Goal: Transaction & Acquisition: Purchase product/service

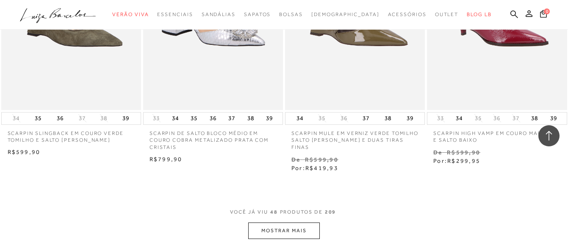
scroll to position [3259, 0]
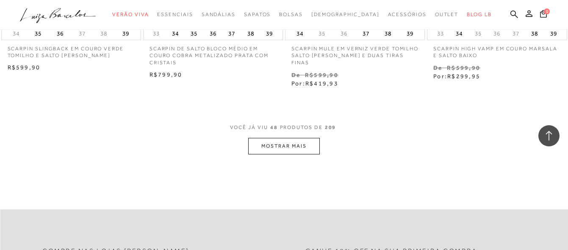
click at [286, 138] on button "MOSTRAR MAIS" at bounding box center [283, 146] width 71 height 17
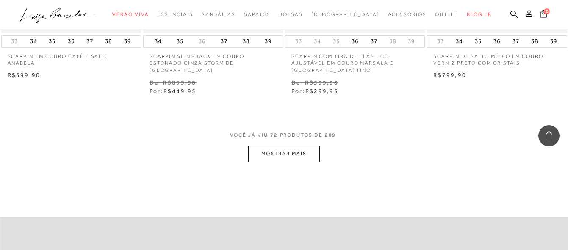
scroll to position [4910, 0]
click at [309, 143] on button "MOSTRAR MAIS" at bounding box center [283, 151] width 71 height 17
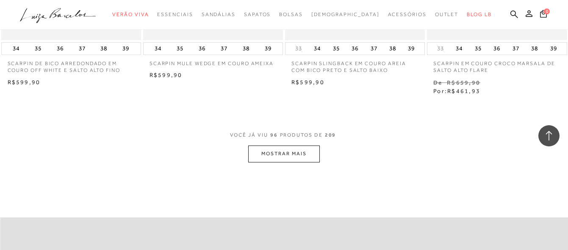
scroll to position [6561, 0]
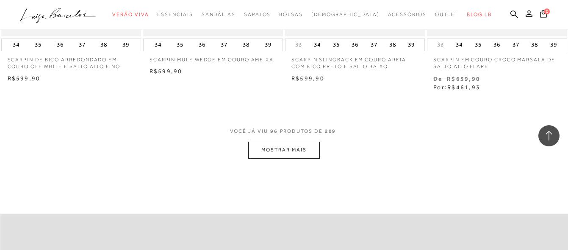
click at [299, 142] on button "MOSTRAR MAIS" at bounding box center [283, 150] width 71 height 17
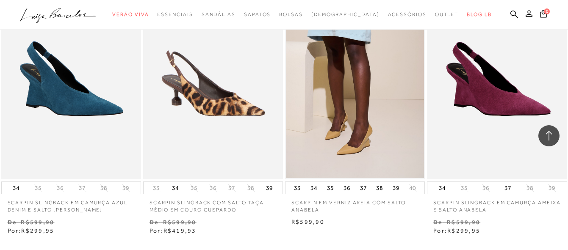
scroll to position [8218, 0]
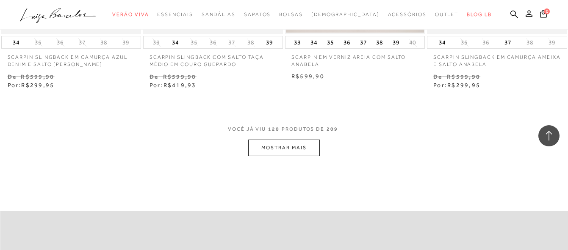
click at [274, 140] on button "MOSTRAR MAIS" at bounding box center [283, 148] width 71 height 17
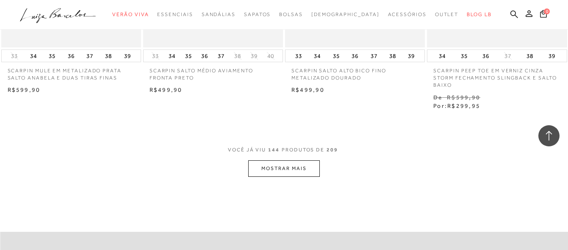
scroll to position [9869, 0]
click at [304, 160] on button "MOSTRAR MAIS" at bounding box center [283, 168] width 71 height 17
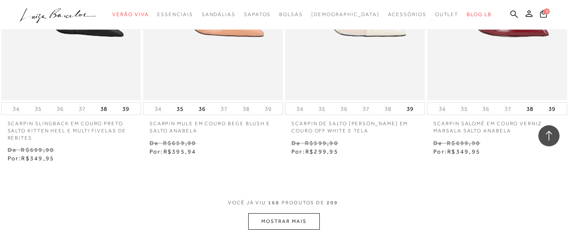
scroll to position [11477, 0]
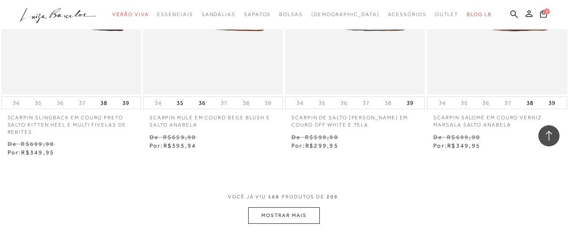
click at [290, 207] on button "MOSTRAR MAIS" at bounding box center [283, 215] width 71 height 17
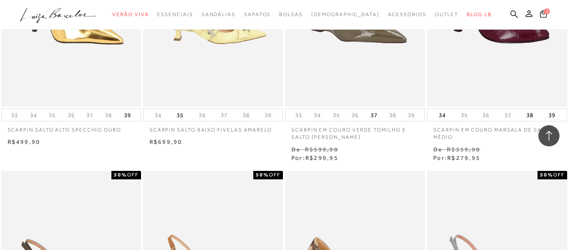
scroll to position [12197, 0]
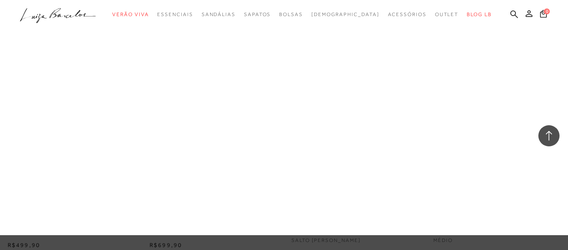
drag, startPoint x: 219, startPoint y: 94, endPoint x: 346, endPoint y: 3, distance: 157.1
click at [0, 0] on link "Salto Médio" at bounding box center [0, 0] width 0 height 0
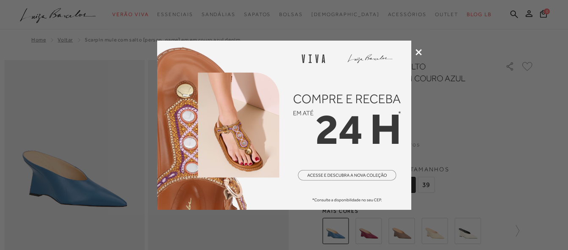
click at [419, 52] on icon at bounding box center [418, 52] width 6 height 6
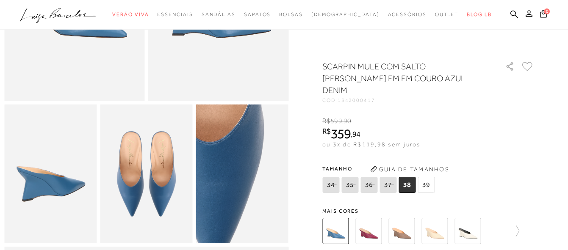
scroll to position [254, 0]
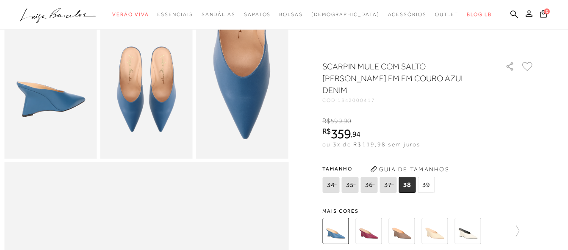
click at [375, 222] on img at bounding box center [368, 231] width 26 height 26
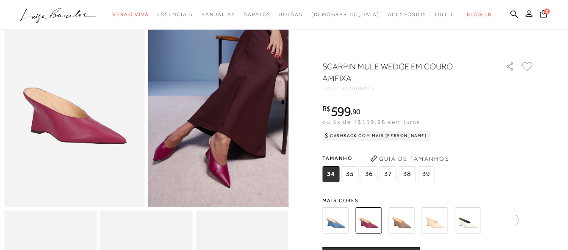
scroll to position [85, 0]
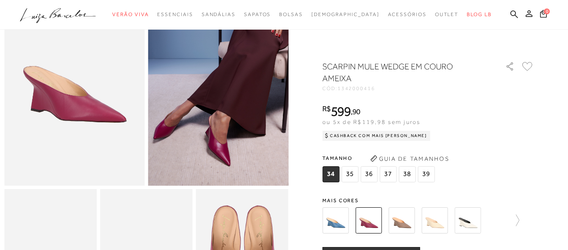
click at [407, 225] on img at bounding box center [401, 220] width 26 height 26
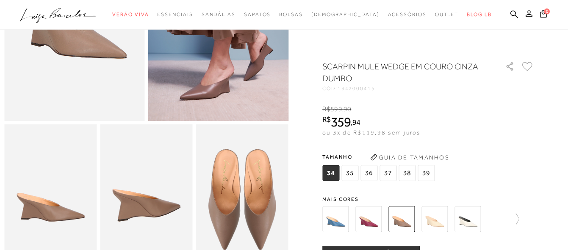
scroll to position [169, 0]
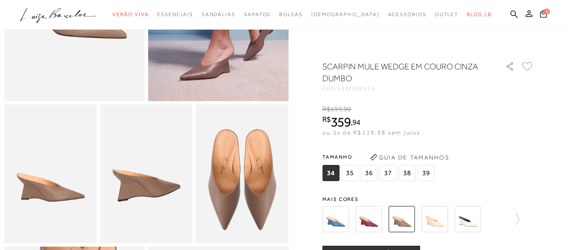
click at [437, 221] on img at bounding box center [434, 219] width 26 height 26
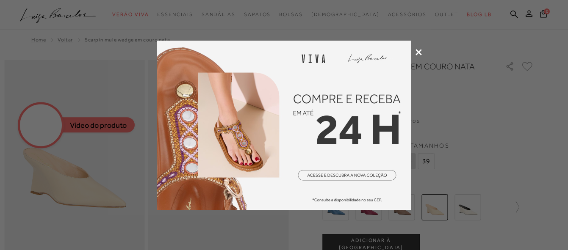
click at [417, 54] on icon at bounding box center [418, 52] width 6 height 6
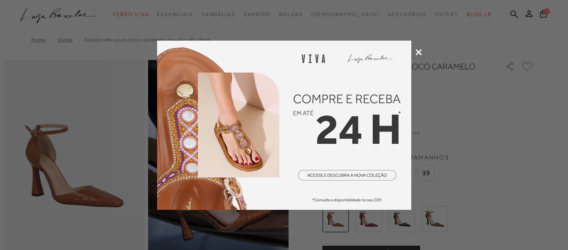
click at [419, 55] on icon at bounding box center [418, 52] width 6 height 6
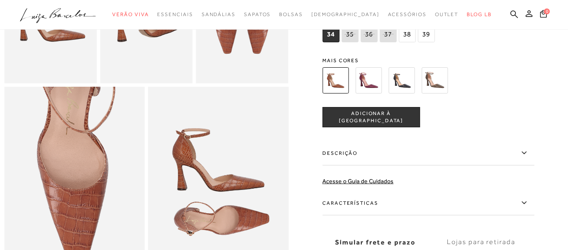
scroll to position [339, 0]
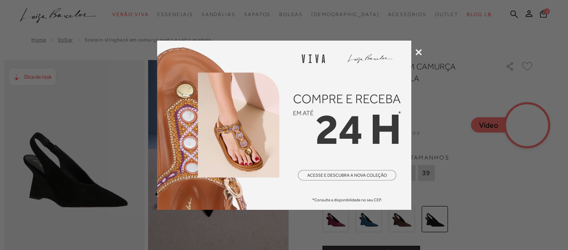
drag, startPoint x: 415, startPoint y: 52, endPoint x: 393, endPoint y: 94, distance: 47.7
click at [415, 52] on icon at bounding box center [418, 52] width 6 height 6
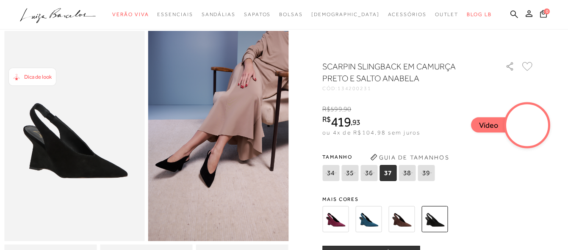
scroll to position [85, 0]
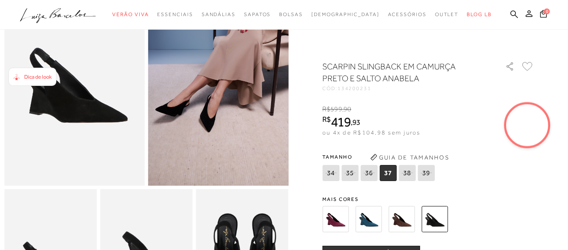
click at [368, 224] on img at bounding box center [368, 219] width 26 height 26
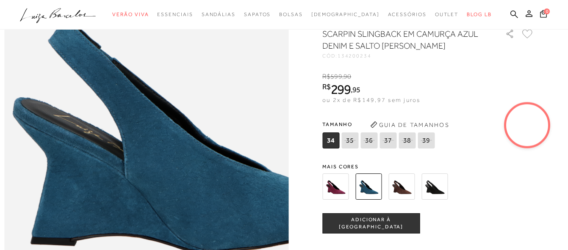
scroll to position [423, 0]
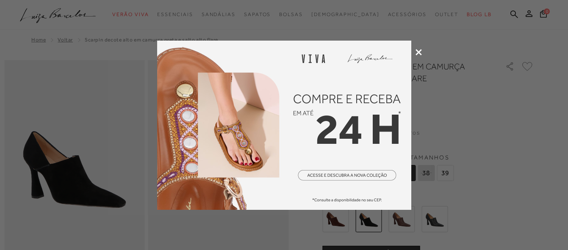
click at [417, 54] on icon at bounding box center [418, 52] width 6 height 6
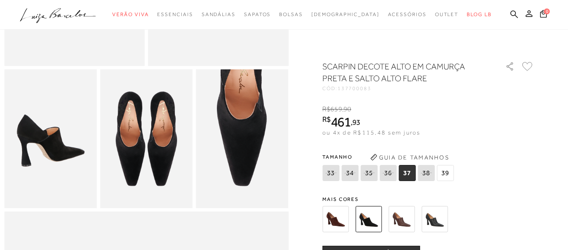
scroll to position [212, 0]
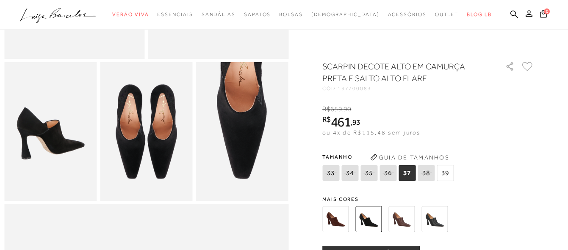
click at [434, 222] on img at bounding box center [434, 219] width 26 height 26
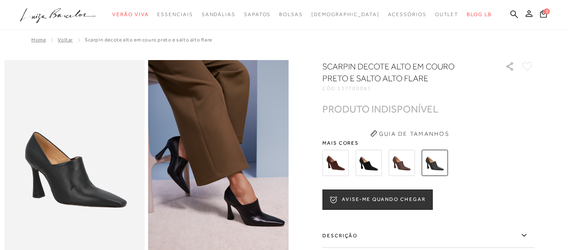
click at [335, 170] on img at bounding box center [335, 163] width 26 height 26
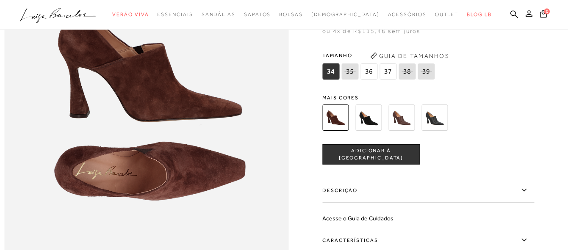
scroll to position [508, 0]
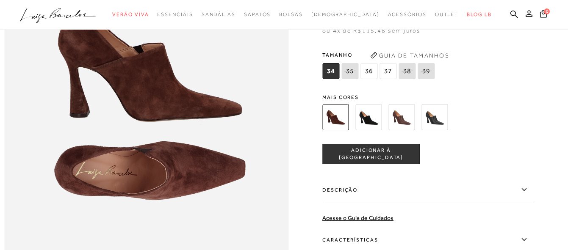
click at [370, 202] on label "Descrição" at bounding box center [428, 190] width 212 height 25
click at [0, 0] on input "Descrição" at bounding box center [0, 0] width 0 height 0
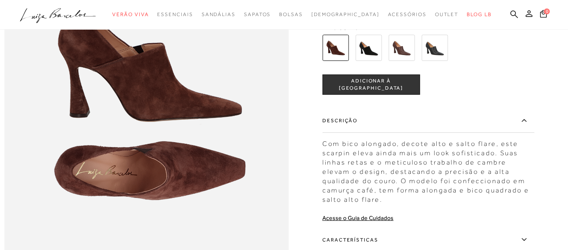
click at [385, 133] on label "Descrição" at bounding box center [428, 120] width 212 height 25
click at [0, 0] on input "Descrição" at bounding box center [0, 0] width 0 height 0
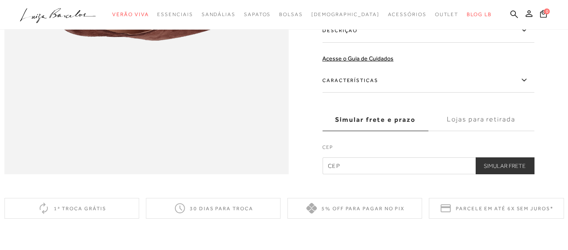
scroll to position [677, 0]
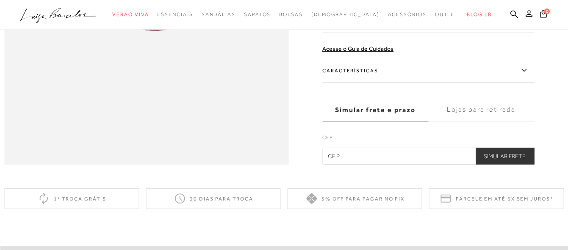
click at [383, 83] on label "Características" at bounding box center [428, 70] width 212 height 25
click at [0, 0] on input "Características" at bounding box center [0, 0] width 0 height 0
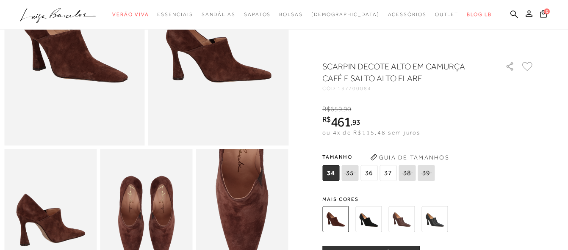
scroll to position [85, 0]
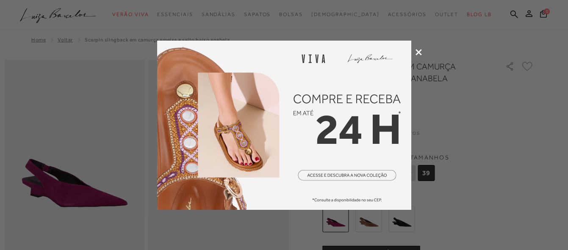
click at [420, 55] on icon at bounding box center [418, 52] width 6 height 6
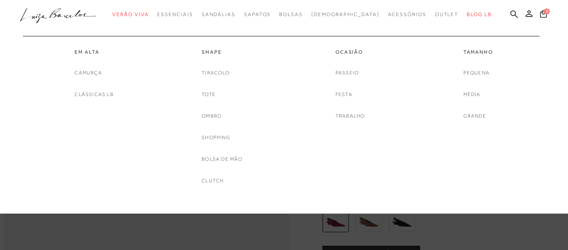
scroll to position [212, 0]
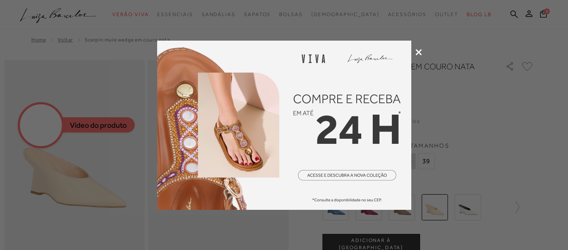
drag, startPoint x: 415, startPoint y: 52, endPoint x: 278, endPoint y: 206, distance: 206.2
click at [415, 52] on icon at bounding box center [418, 52] width 6 height 6
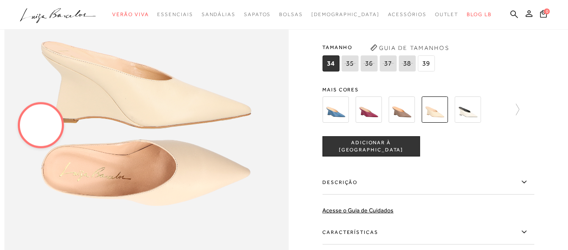
scroll to position [508, 0]
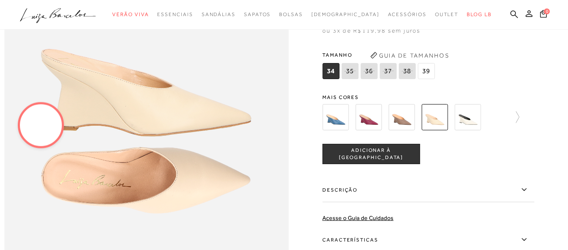
click at [36, 124] on video at bounding box center [41, 125] width 40 height 40
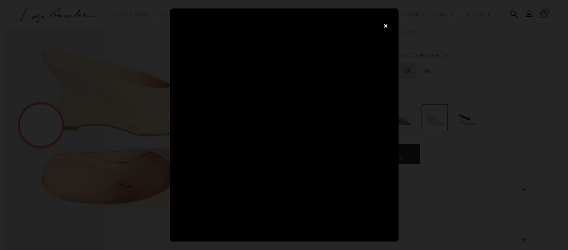
click at [386, 28] on button "×" at bounding box center [385, 25] width 17 height 17
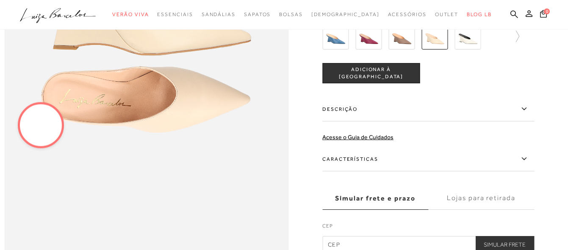
scroll to position [635, 0]
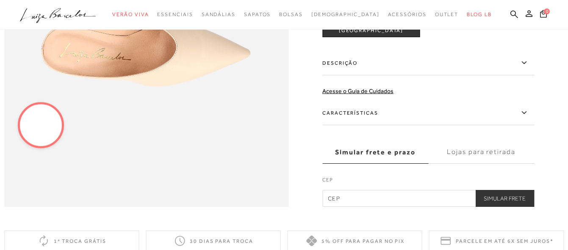
click at [483, 75] on label "Descrição" at bounding box center [428, 63] width 212 height 25
click at [0, 0] on input "Descrição" at bounding box center [0, 0] width 0 height 0
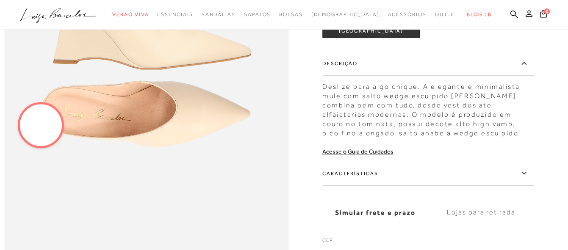
scroll to position [550, 0]
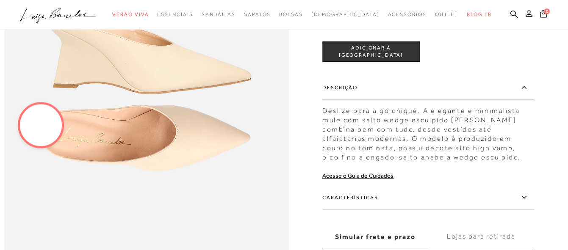
click at [427, 210] on label "Características" at bounding box center [428, 197] width 212 height 25
click at [0, 0] on input "Características" at bounding box center [0, 0] width 0 height 0
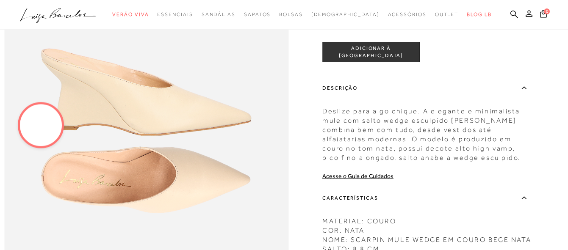
scroll to position [508, 0]
click at [525, 204] on icon at bounding box center [524, 198] width 10 height 11
click at [0, 0] on input "Características" at bounding box center [0, 0] width 0 height 0
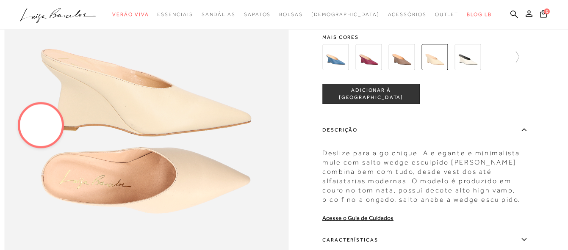
click at [517, 142] on label "Descrição" at bounding box center [428, 130] width 212 height 25
click at [0, 0] on input "Descrição" at bounding box center [0, 0] width 0 height 0
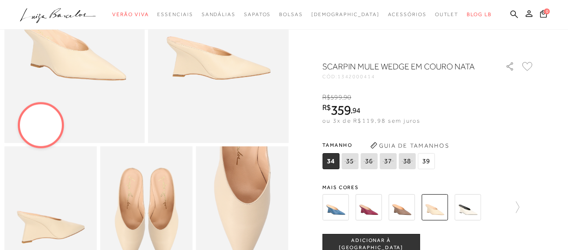
scroll to position [127, 0]
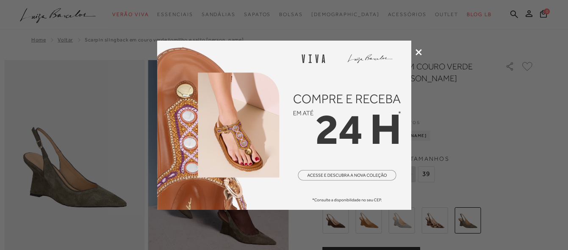
drag, startPoint x: 420, startPoint y: 55, endPoint x: 414, endPoint y: 82, distance: 27.4
click at [420, 55] on div at bounding box center [284, 125] width 568 height 250
click at [417, 54] on icon at bounding box center [418, 52] width 6 height 6
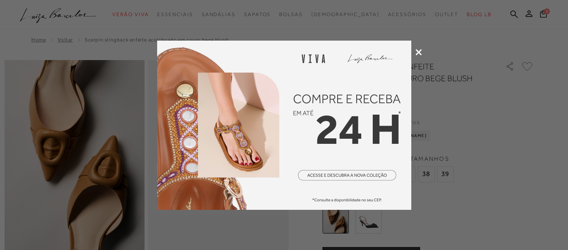
click at [418, 51] on icon at bounding box center [418, 52] width 6 height 6
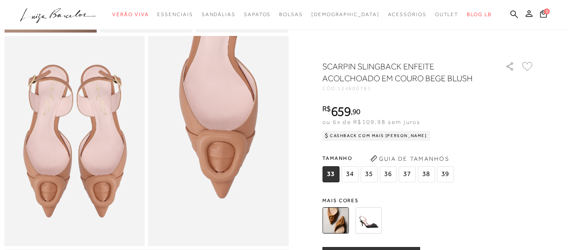
scroll to position [381, 0]
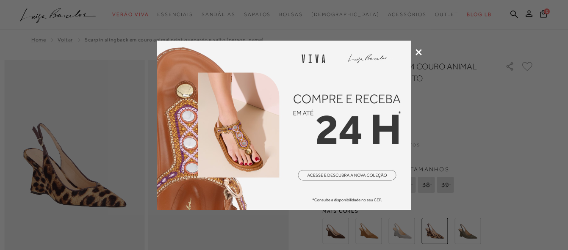
click at [423, 54] on div at bounding box center [284, 125] width 568 height 250
click at [420, 53] on icon at bounding box center [418, 52] width 6 height 6
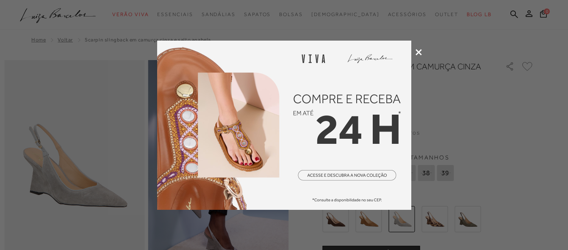
drag, startPoint x: 416, startPoint y: 52, endPoint x: 411, endPoint y: 58, distance: 8.0
click at [416, 52] on icon at bounding box center [418, 52] width 6 height 6
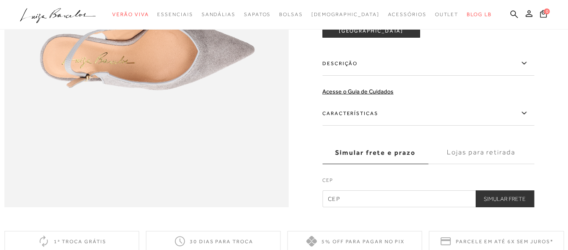
scroll to position [635, 0]
click at [406, 125] on label "Características" at bounding box center [428, 113] width 212 height 25
click at [0, 0] on input "Características" at bounding box center [0, 0] width 0 height 0
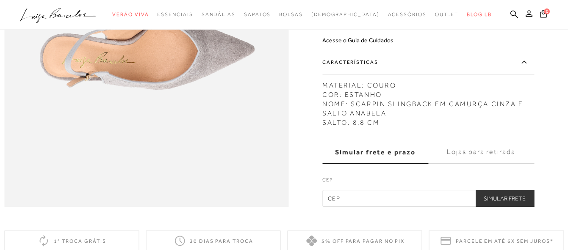
click at [410, 75] on label "Características" at bounding box center [428, 62] width 212 height 25
click at [0, 0] on input "Características" at bounding box center [0, 0] width 0 height 0
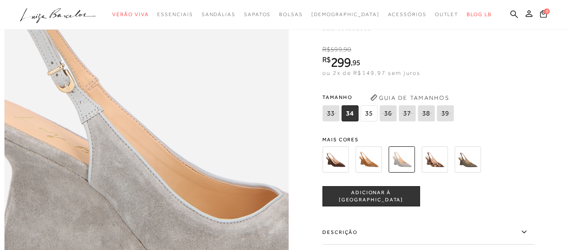
scroll to position [423, 0]
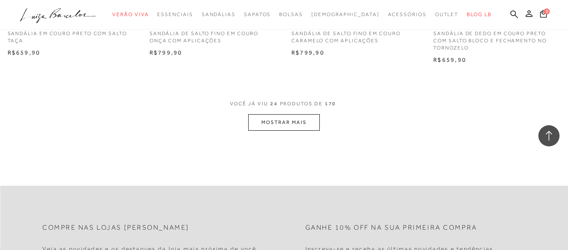
scroll to position [1609, 0]
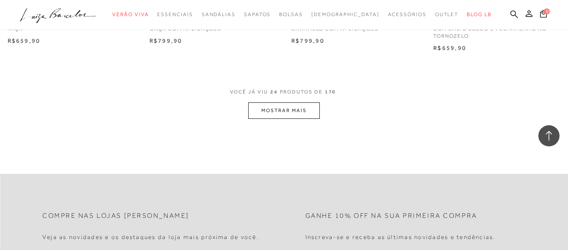
click at [299, 108] on button "MOSTRAR MAIS" at bounding box center [283, 110] width 71 height 17
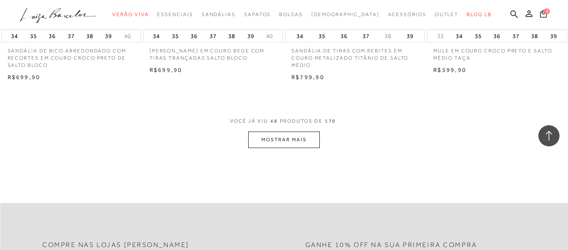
scroll to position [3217, 0]
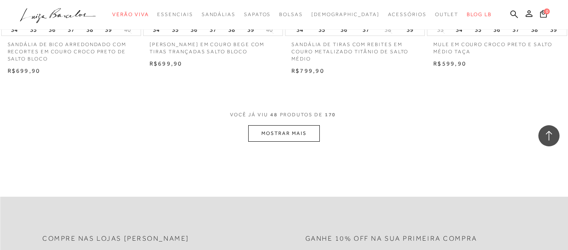
click at [301, 130] on button "MOSTRAR MAIS" at bounding box center [283, 133] width 71 height 17
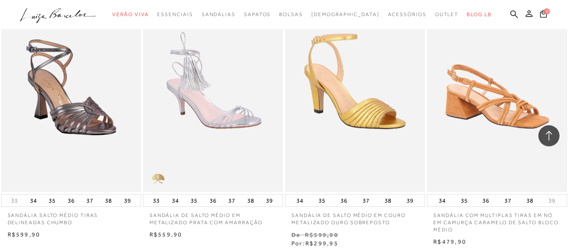
scroll to position [4826, 0]
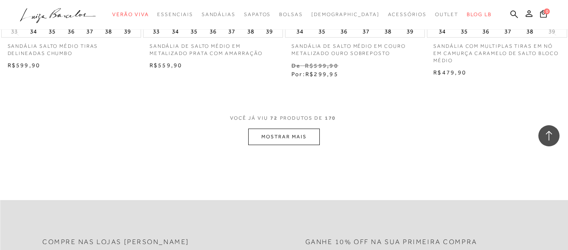
click at [298, 141] on button "MOSTRAR MAIS" at bounding box center [283, 137] width 71 height 17
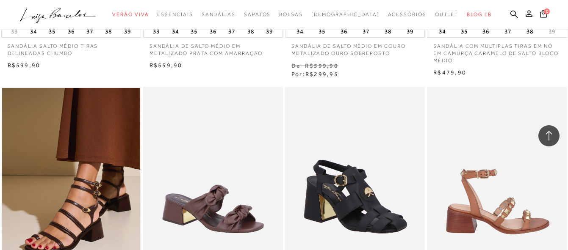
drag, startPoint x: 393, startPoint y: 0, endPoint x: 437, endPoint y: 123, distance: 130.8
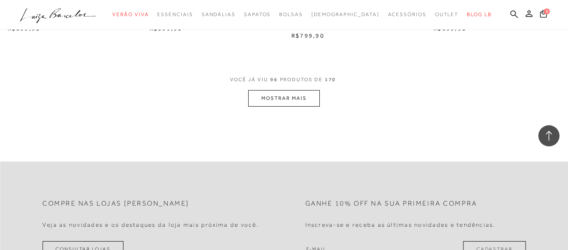
scroll to position [6476, 0]
click at [296, 92] on button "MOSTRAR MAIS" at bounding box center [283, 96] width 71 height 17
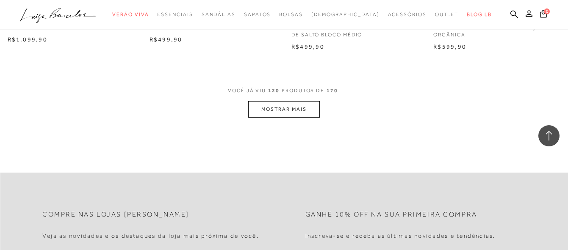
scroll to position [8085, 0]
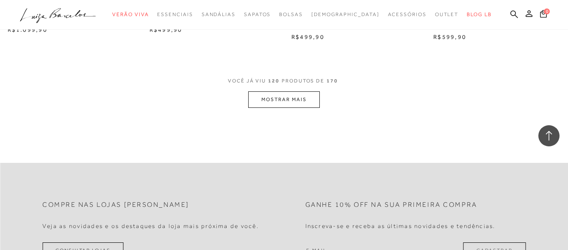
click at [285, 100] on button "MOSTRAR MAIS" at bounding box center [283, 99] width 71 height 17
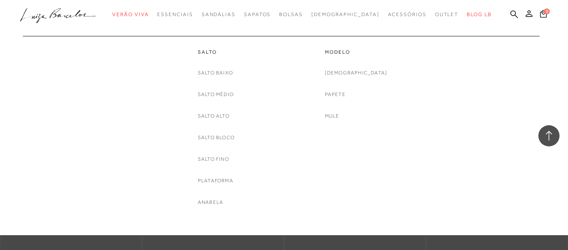
scroll to position [8339, 0]
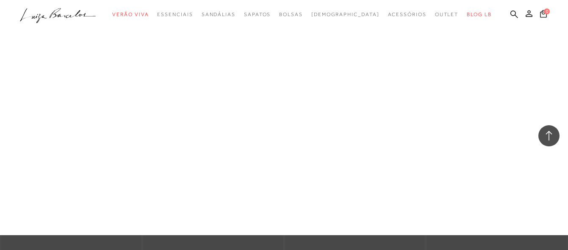
click at [0, 0] on link "Salto Alto" at bounding box center [0, 0] width 0 height 0
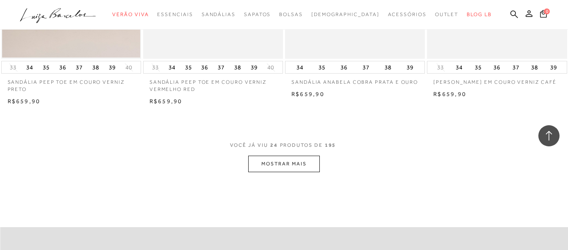
scroll to position [1566, 0]
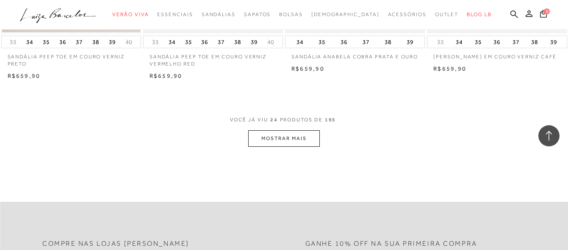
click at [281, 135] on button "MOSTRAR MAIS" at bounding box center [283, 138] width 71 height 17
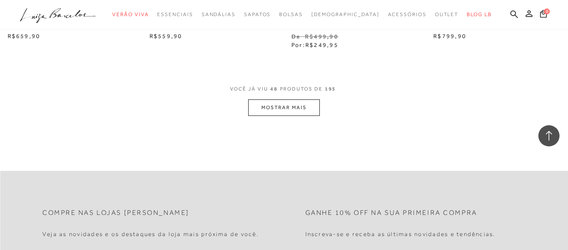
scroll to position [3217, 0]
click at [295, 102] on button "MOSTRAR MAIS" at bounding box center [283, 107] width 71 height 17
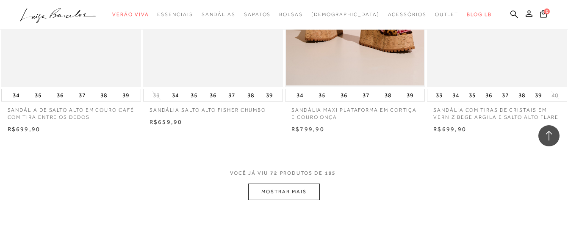
scroll to position [4783, 0]
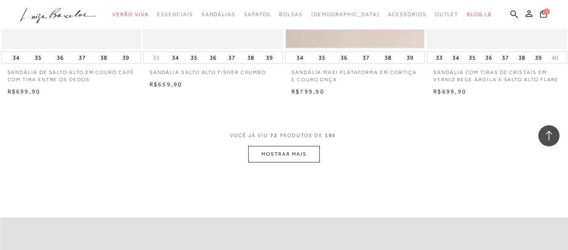
click at [290, 146] on button "MOSTRAR MAIS" at bounding box center [283, 154] width 71 height 17
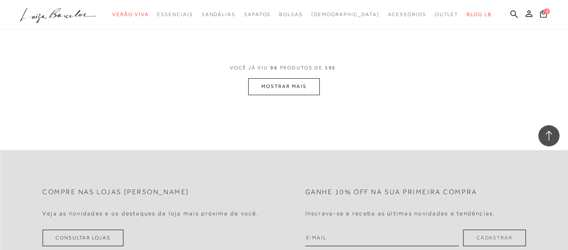
scroll to position [6476, 0]
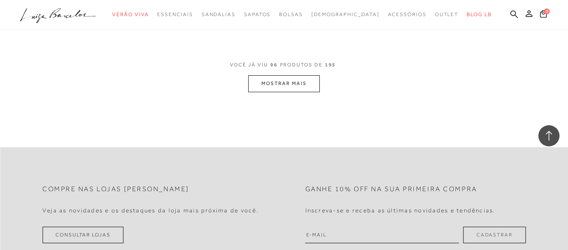
click at [295, 81] on button "MOSTRAR MAIS" at bounding box center [283, 83] width 71 height 17
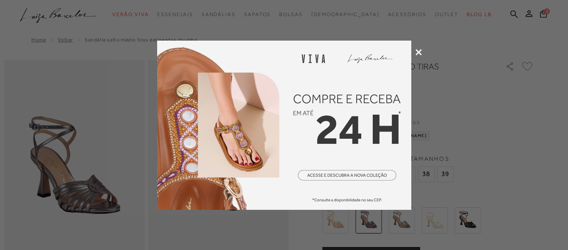
click at [417, 52] on icon at bounding box center [418, 52] width 6 height 6
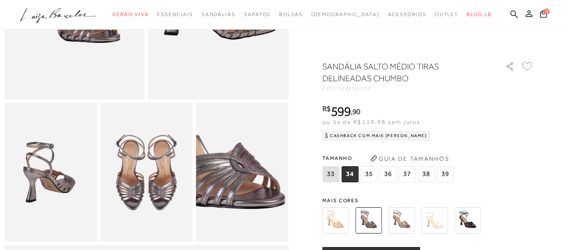
scroll to position [212, 0]
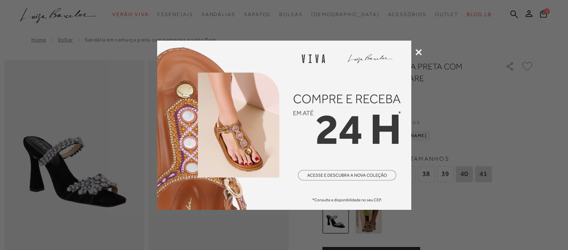
click at [417, 52] on icon at bounding box center [418, 52] width 6 height 6
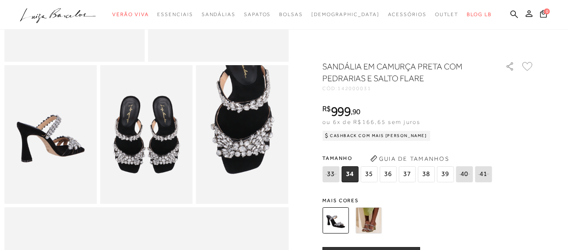
scroll to position [212, 0]
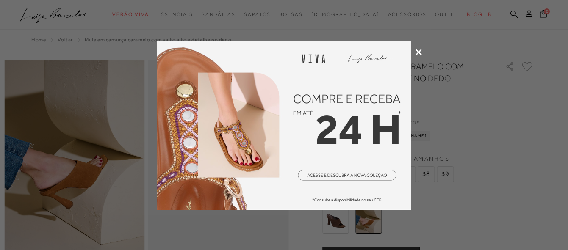
click at [418, 51] on icon at bounding box center [418, 52] width 6 height 6
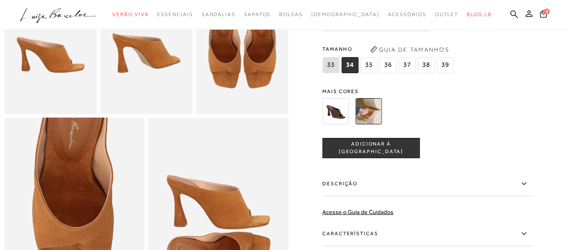
scroll to position [339, 0]
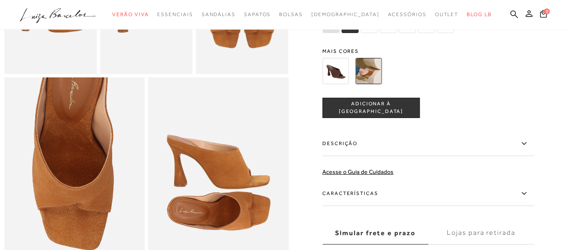
click at [345, 83] on img at bounding box center [335, 71] width 26 height 26
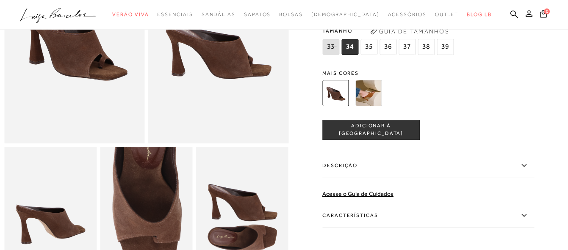
scroll to position [85, 0]
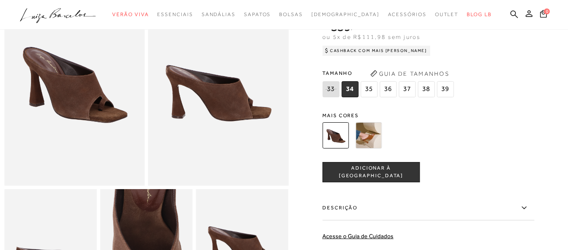
click at [367, 135] on img at bounding box center [368, 135] width 26 height 26
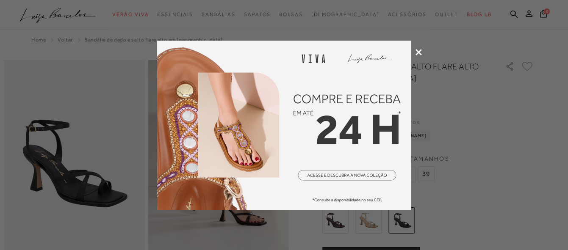
click at [419, 52] on icon at bounding box center [418, 52] width 6 height 6
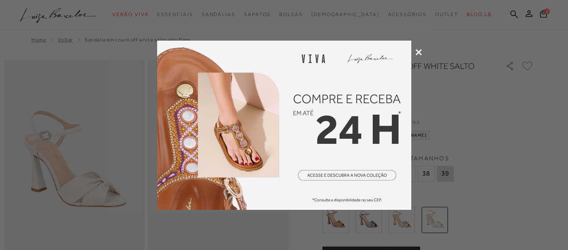
click at [420, 51] on icon at bounding box center [418, 52] width 6 height 6
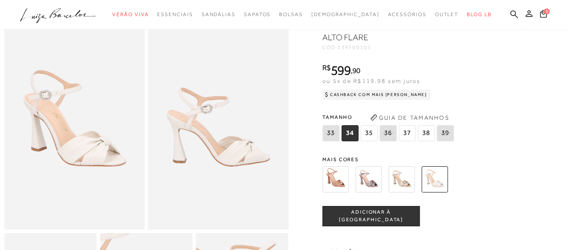
scroll to position [42, 0]
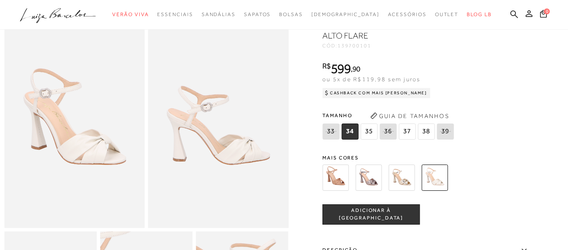
click at [380, 183] on img at bounding box center [368, 178] width 26 height 26
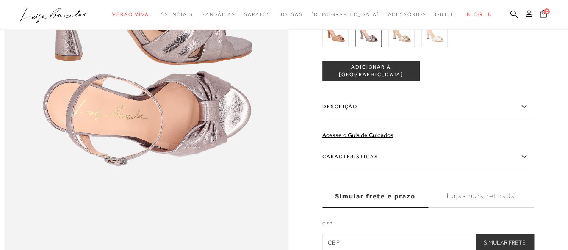
scroll to position [593, 0]
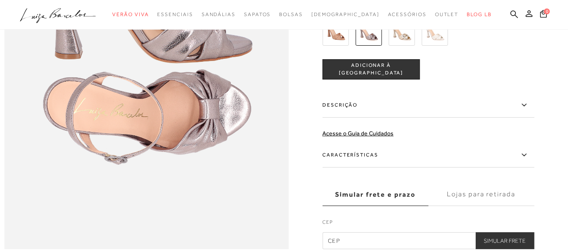
click at [458, 168] on label "Características" at bounding box center [428, 155] width 212 height 25
click at [0, 0] on input "Características" at bounding box center [0, 0] width 0 height 0
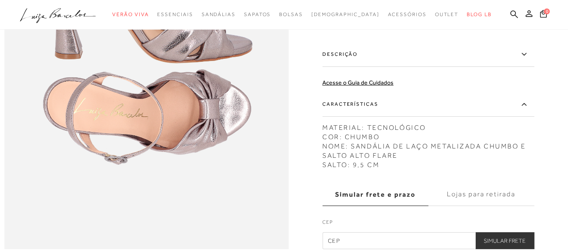
drag, startPoint x: 431, startPoint y: 128, endPoint x: 433, endPoint y: 109, distance: 19.2
click at [431, 117] on label "Características" at bounding box center [428, 104] width 212 height 25
click at [0, 0] on input "Características" at bounding box center [0, 0] width 0 height 0
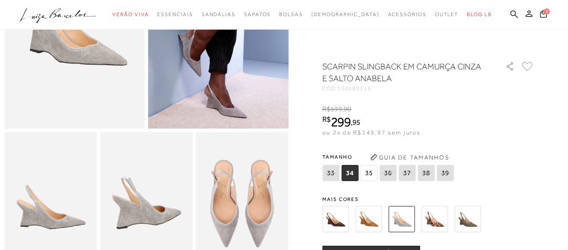
scroll to position [127, 0]
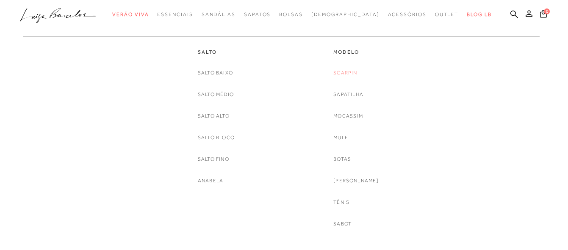
click at [348, 77] on link "Scarpin" at bounding box center [345, 73] width 24 height 9
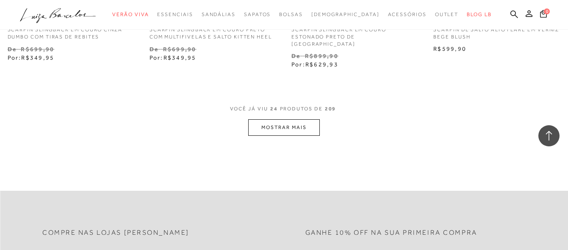
scroll to position [1609, 0]
click at [273, 119] on button "MOSTRAR MAIS" at bounding box center [283, 127] width 71 height 17
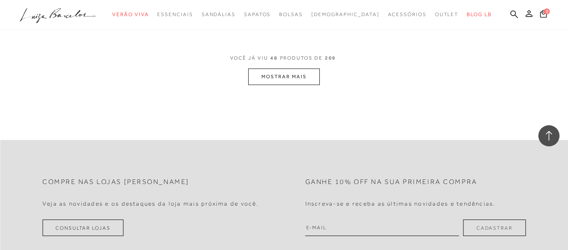
scroll to position [3344, 0]
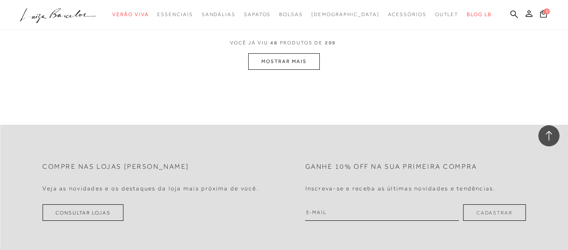
click at [291, 53] on button "MOSTRAR MAIS" at bounding box center [283, 61] width 71 height 17
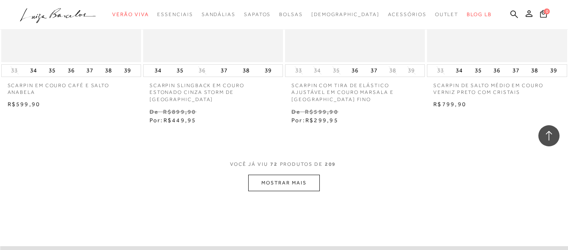
scroll to position [4866, 0]
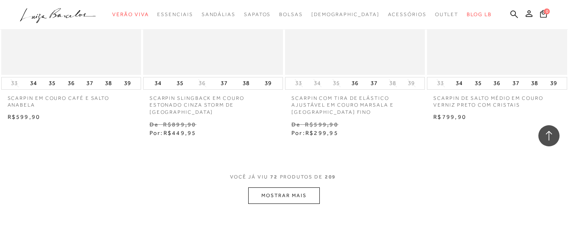
click at [284, 188] on button "MOSTRAR MAIS" at bounding box center [283, 196] width 71 height 17
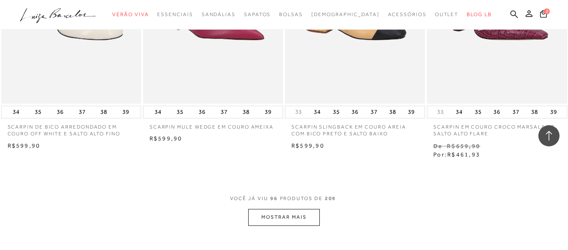
scroll to position [6517, 0]
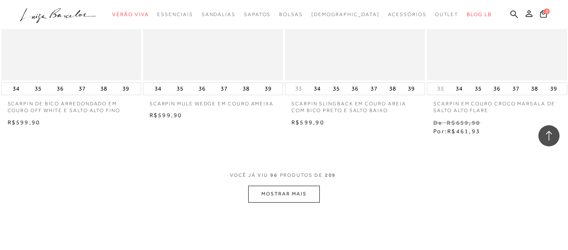
click at [289, 186] on button "MOSTRAR MAIS" at bounding box center [283, 194] width 71 height 17
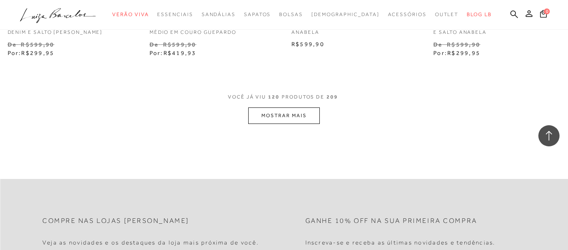
scroll to position [8253, 0]
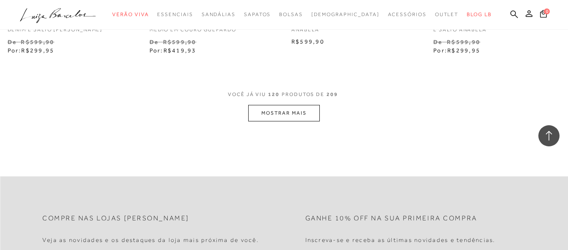
click at [287, 105] on button "MOSTRAR MAIS" at bounding box center [283, 113] width 71 height 17
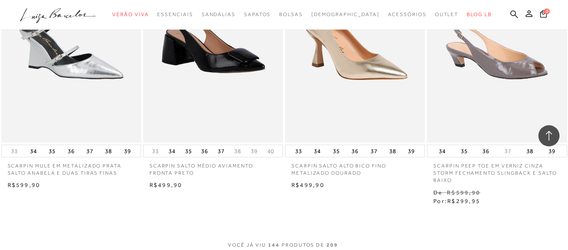
scroll to position [9861, 0]
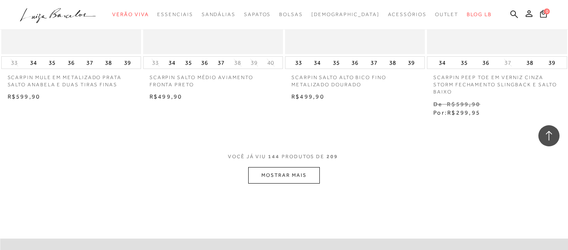
click at [298, 167] on button "MOSTRAR MAIS" at bounding box center [283, 175] width 71 height 17
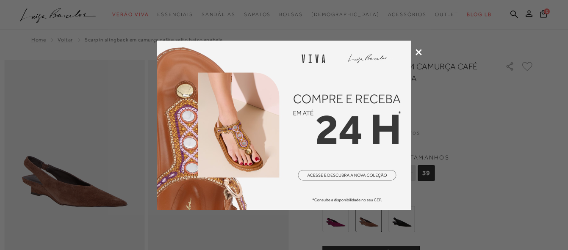
click at [418, 47] on div at bounding box center [284, 125] width 568 height 250
click at [418, 52] on icon at bounding box center [418, 52] width 6 height 6
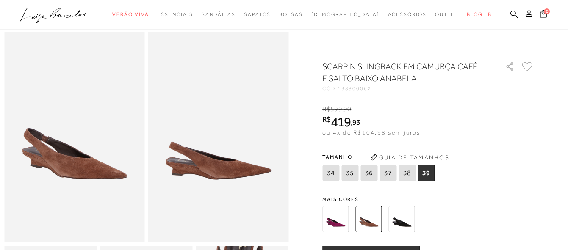
scroll to position [42, 0]
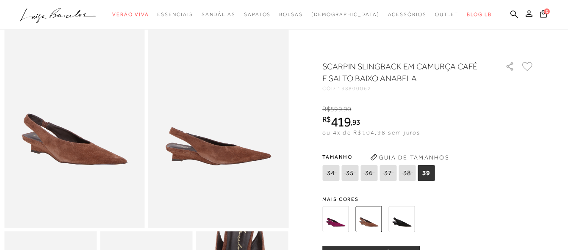
click at [408, 218] on img at bounding box center [401, 219] width 26 height 26
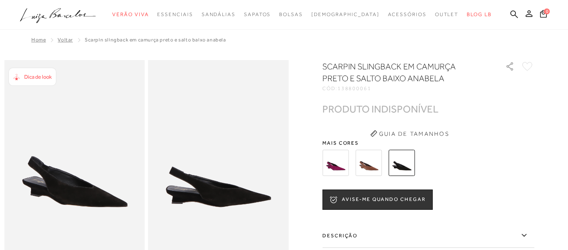
click at [346, 170] on img at bounding box center [335, 163] width 26 height 26
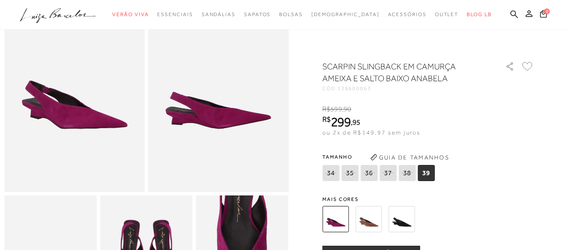
scroll to position [85, 0]
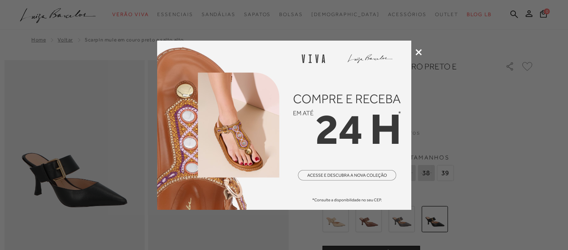
click at [419, 55] on icon at bounding box center [418, 52] width 6 height 6
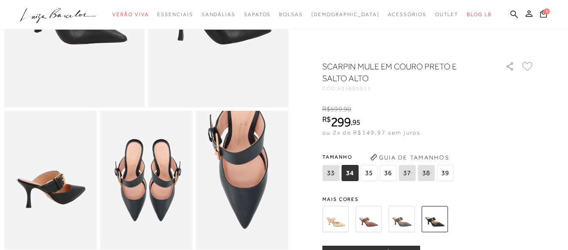
scroll to position [212, 0]
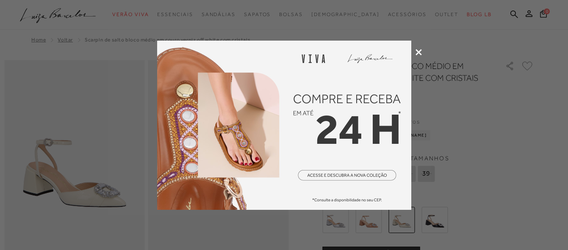
click at [419, 52] on icon at bounding box center [418, 52] width 6 height 6
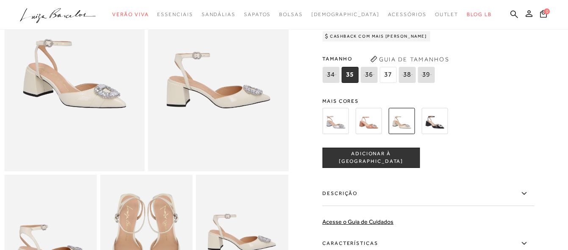
scroll to position [42, 0]
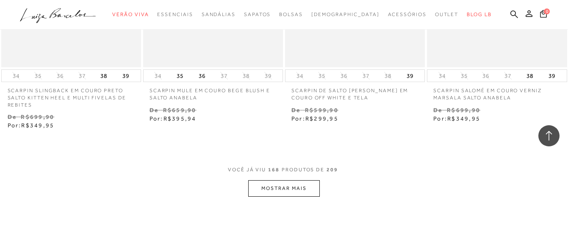
scroll to position [11512, 0]
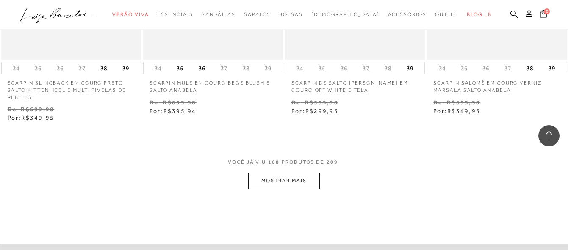
click at [279, 173] on button "MOSTRAR MAIS" at bounding box center [283, 181] width 71 height 17
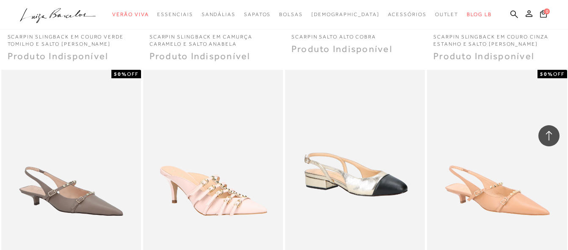
scroll to position [12782, 0]
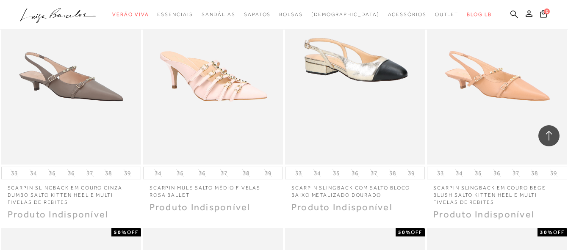
click at [512, 17] on icon at bounding box center [514, 14] width 8 height 8
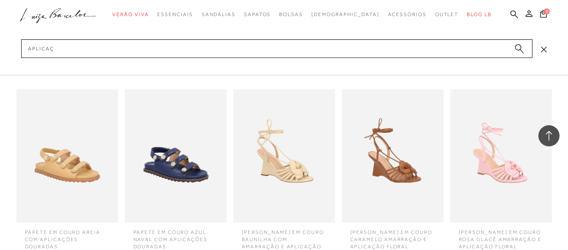
type input "aplicação sandália flor"
click at [276, 159] on img at bounding box center [284, 155] width 102 height 133
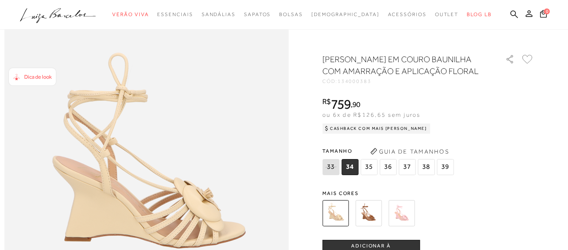
scroll to position [423, 0]
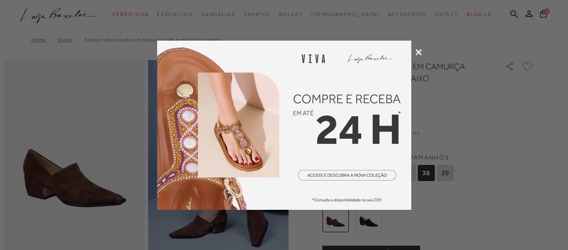
drag, startPoint x: 418, startPoint y: 53, endPoint x: 417, endPoint y: 61, distance: 8.6
click at [418, 53] on icon at bounding box center [418, 52] width 6 height 6
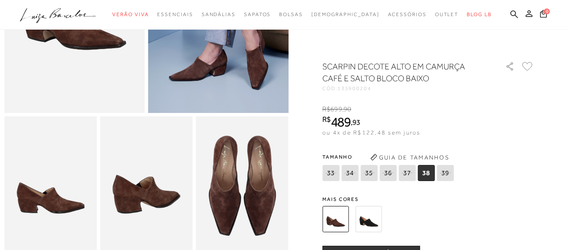
scroll to position [169, 0]
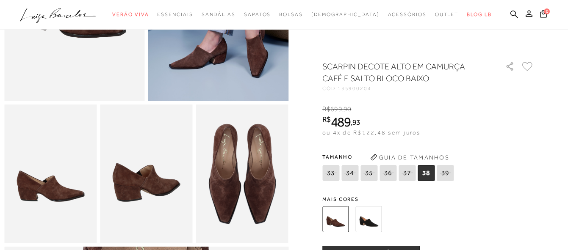
click at [365, 222] on img at bounding box center [368, 219] width 26 height 26
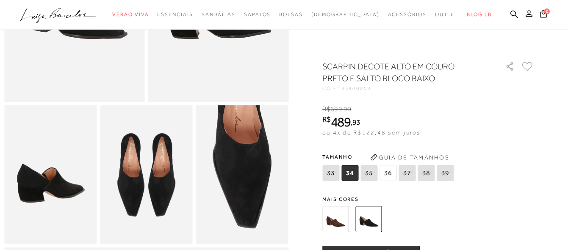
scroll to position [169, 0]
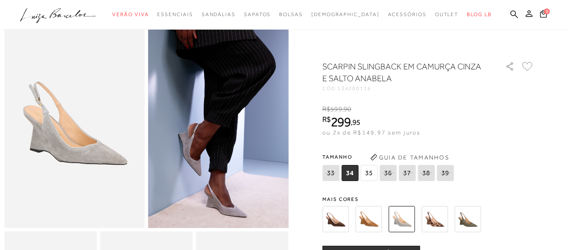
drag, startPoint x: 0, startPoint y: 0, endPoint x: 498, endPoint y: 162, distance: 523.4
click at [498, 162] on div "Tamanho 33 34 35" at bounding box center [428, 167] width 212 height 33
drag, startPoint x: 472, startPoint y: 0, endPoint x: 555, endPoint y: 138, distance: 160.9
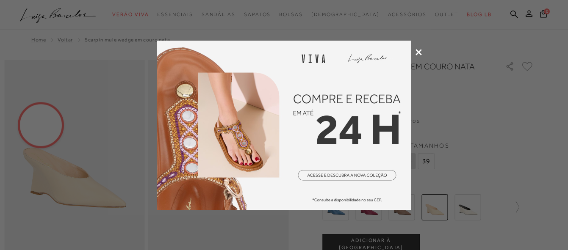
click at [418, 49] on icon at bounding box center [418, 52] width 6 height 6
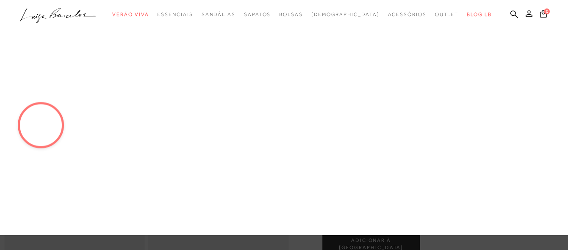
drag, startPoint x: 211, startPoint y: 118, endPoint x: 209, endPoint y: 124, distance: 6.3
click at [0, 0] on link "Salto Alto" at bounding box center [0, 0] width 0 height 0
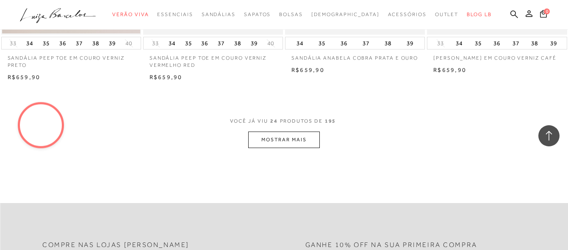
scroll to position [1609, 0]
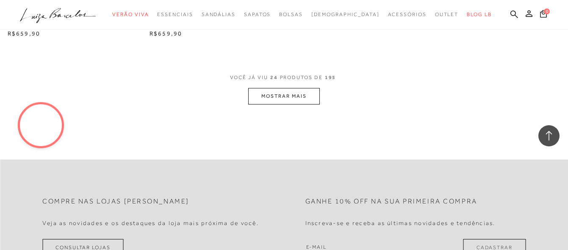
click at [304, 101] on button "MOSTRAR MAIS" at bounding box center [283, 96] width 71 height 17
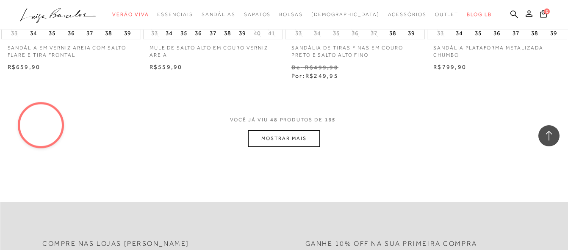
scroll to position [3175, 0]
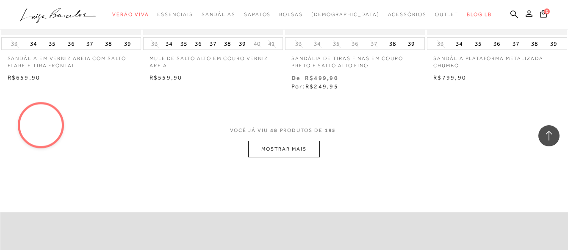
click at [271, 147] on button "MOSTRAR MAIS" at bounding box center [283, 149] width 71 height 17
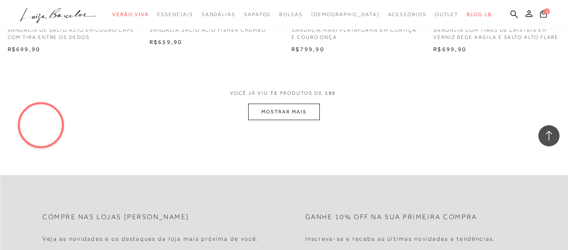
scroll to position [0, 0]
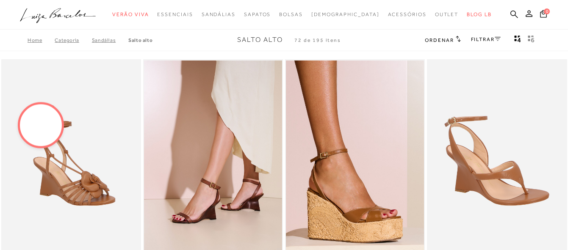
click at [472, 41] on link "FILTRAR" at bounding box center [486, 39] width 30 height 6
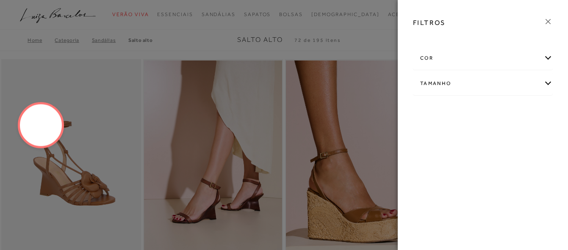
click at [474, 56] on div "cor" at bounding box center [482, 58] width 139 height 22
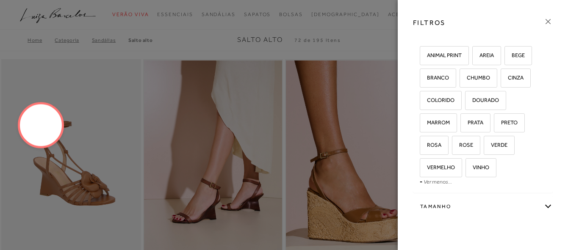
scroll to position [11, 0]
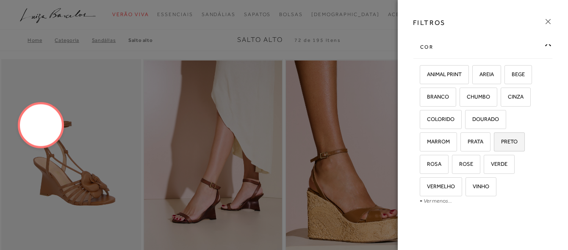
click at [510, 146] on label "PRETO" at bounding box center [509, 142] width 30 height 18
click at [501, 146] on input "PRETO" at bounding box center [496, 143] width 8 height 8
checkbox input "true"
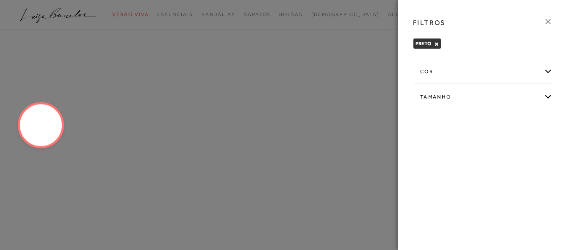
click at [550, 19] on icon at bounding box center [547, 21] width 5 height 5
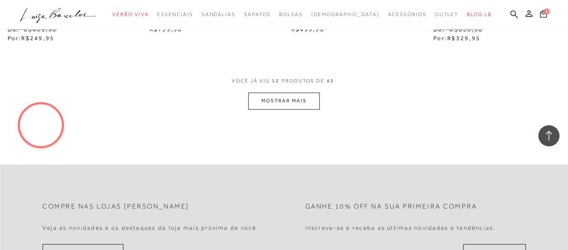
scroll to position [847, 0]
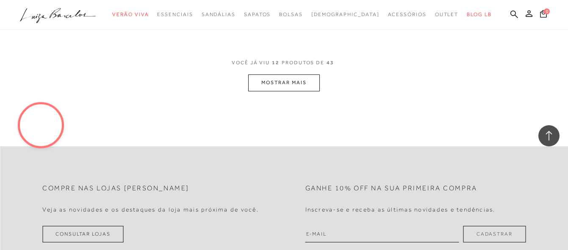
click at [286, 85] on button "MOSTRAR MAIS" at bounding box center [283, 83] width 71 height 17
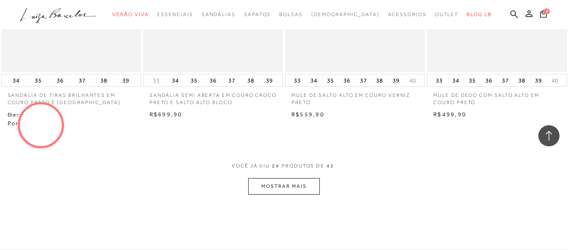
scroll to position [1566, 0]
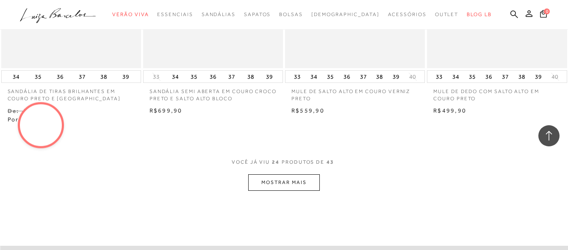
click at [299, 174] on button "MOSTRAR MAIS" at bounding box center [283, 182] width 71 height 17
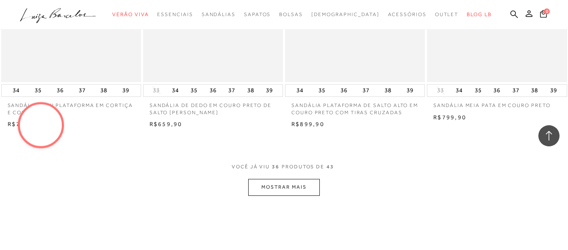
scroll to position [2370, 0]
click at [279, 179] on button "MOSTRAR MAIS" at bounding box center [283, 187] width 71 height 17
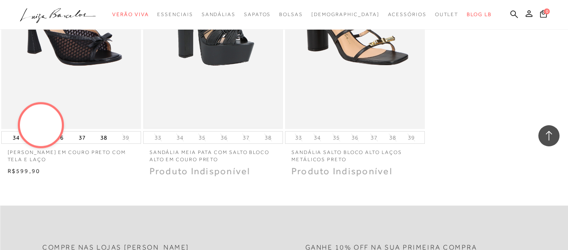
scroll to position [2878, 0]
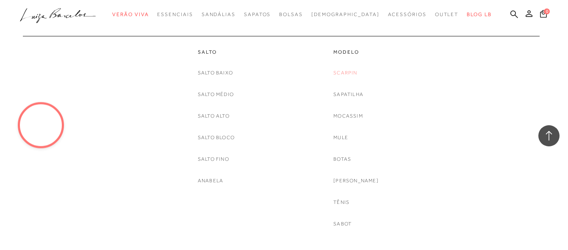
click at [353, 69] on link "Scarpin" at bounding box center [345, 73] width 24 height 9
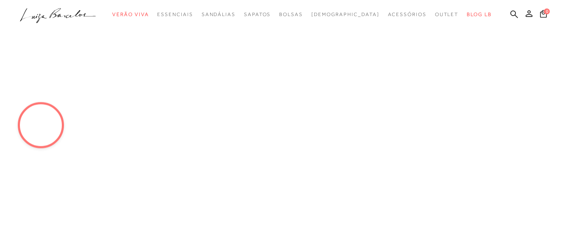
scroll to position [415, 0]
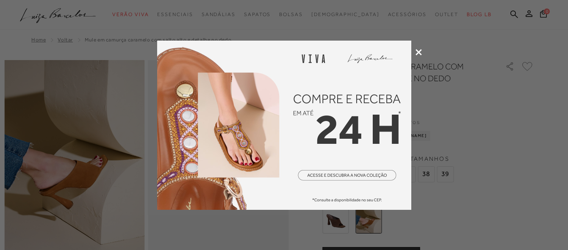
drag, startPoint x: 417, startPoint y: 54, endPoint x: 417, endPoint y: 59, distance: 5.1
click at [417, 54] on icon at bounding box center [418, 52] width 6 height 6
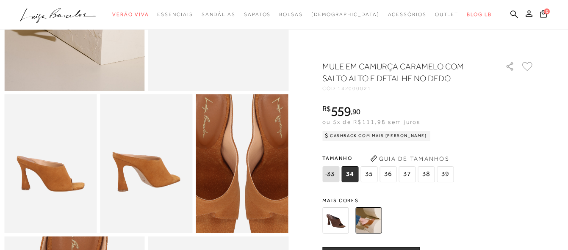
scroll to position [212, 0]
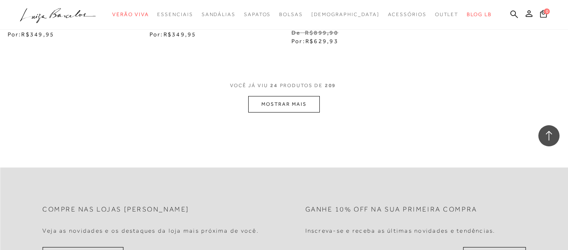
scroll to position [1664, 0]
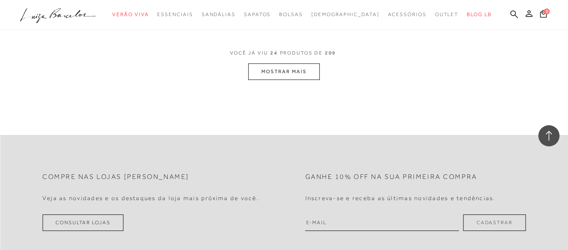
click at [289, 63] on button "MOSTRAR MAIS" at bounding box center [283, 71] width 71 height 17
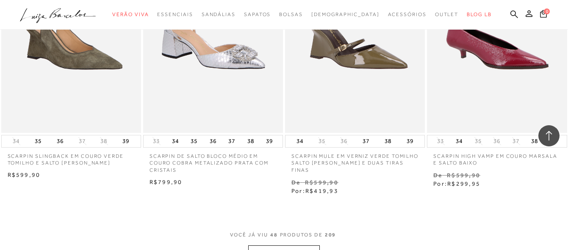
scroll to position [3145, 0]
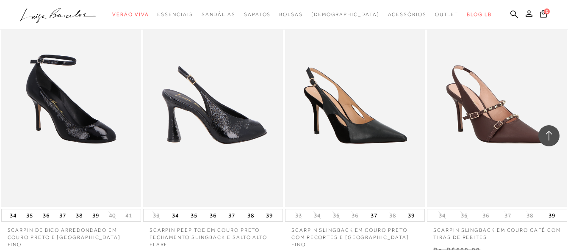
scroll to position [3907, 0]
